Goal: Entertainment & Leisure: Browse casually

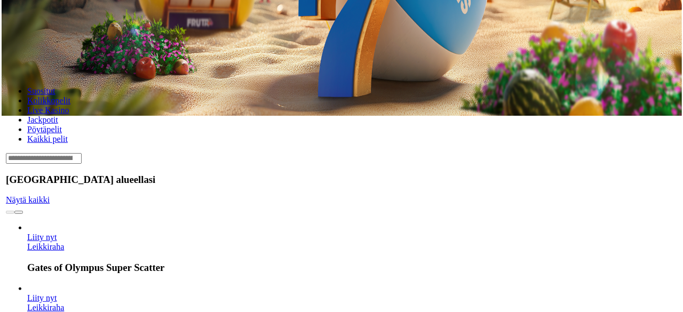
scroll to position [196, 0]
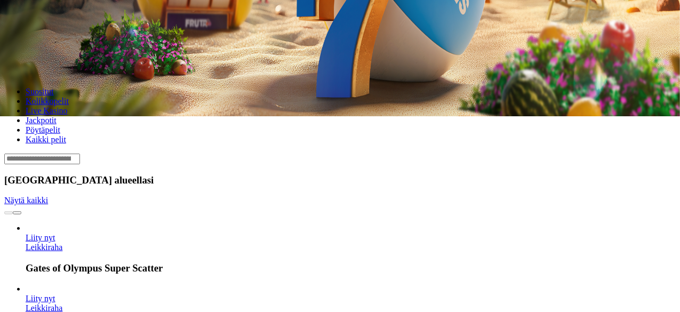
drag, startPoint x: 293, startPoint y: 191, endPoint x: 267, endPoint y: 189, distance: 26.2
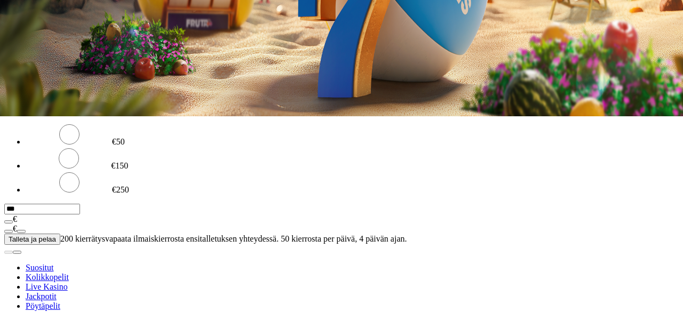
drag, startPoint x: 360, startPoint y: 17, endPoint x: 455, endPoint y: 179, distance: 187.8
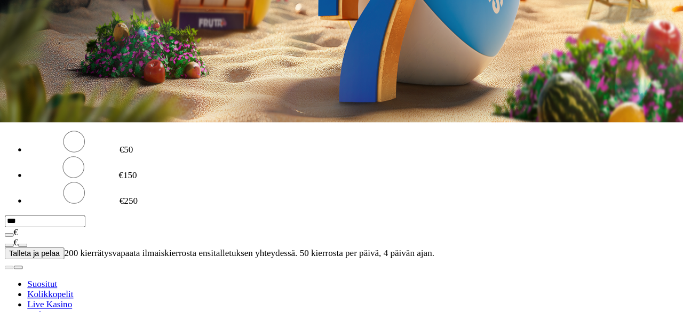
scroll to position [196, 0]
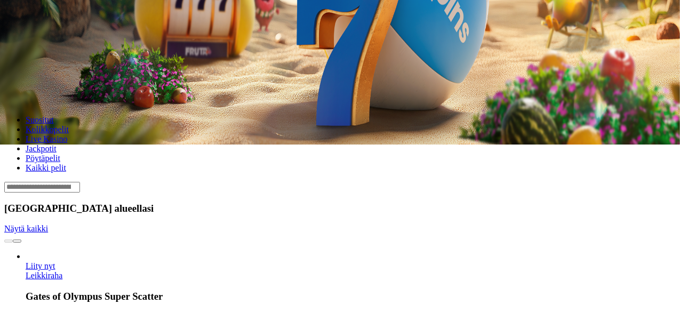
scroll to position [184, 0]
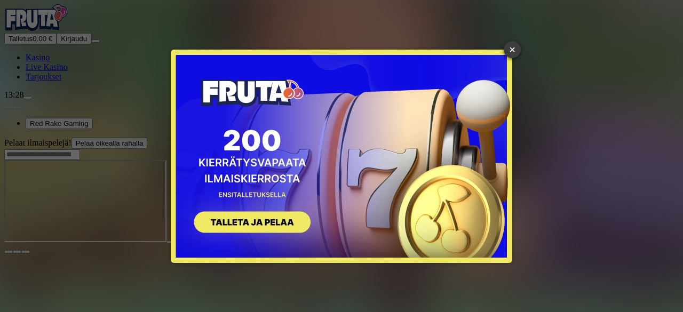
click at [512, 50] on link "×" at bounding box center [512, 49] width 17 height 17
